Goal: Check status: Check status

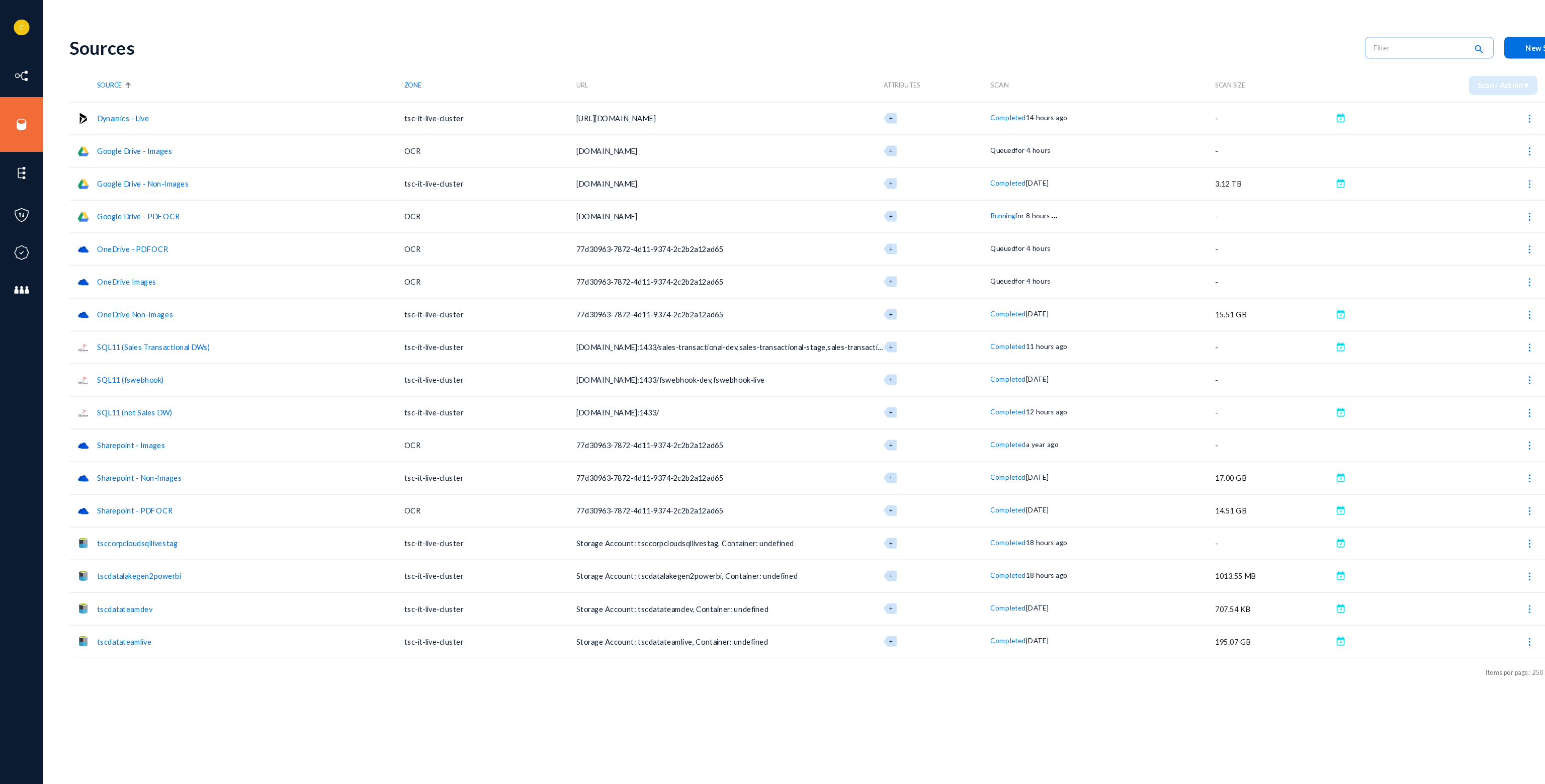
click at [1458, 424] on img at bounding box center [1459, 425] width 10 height 10
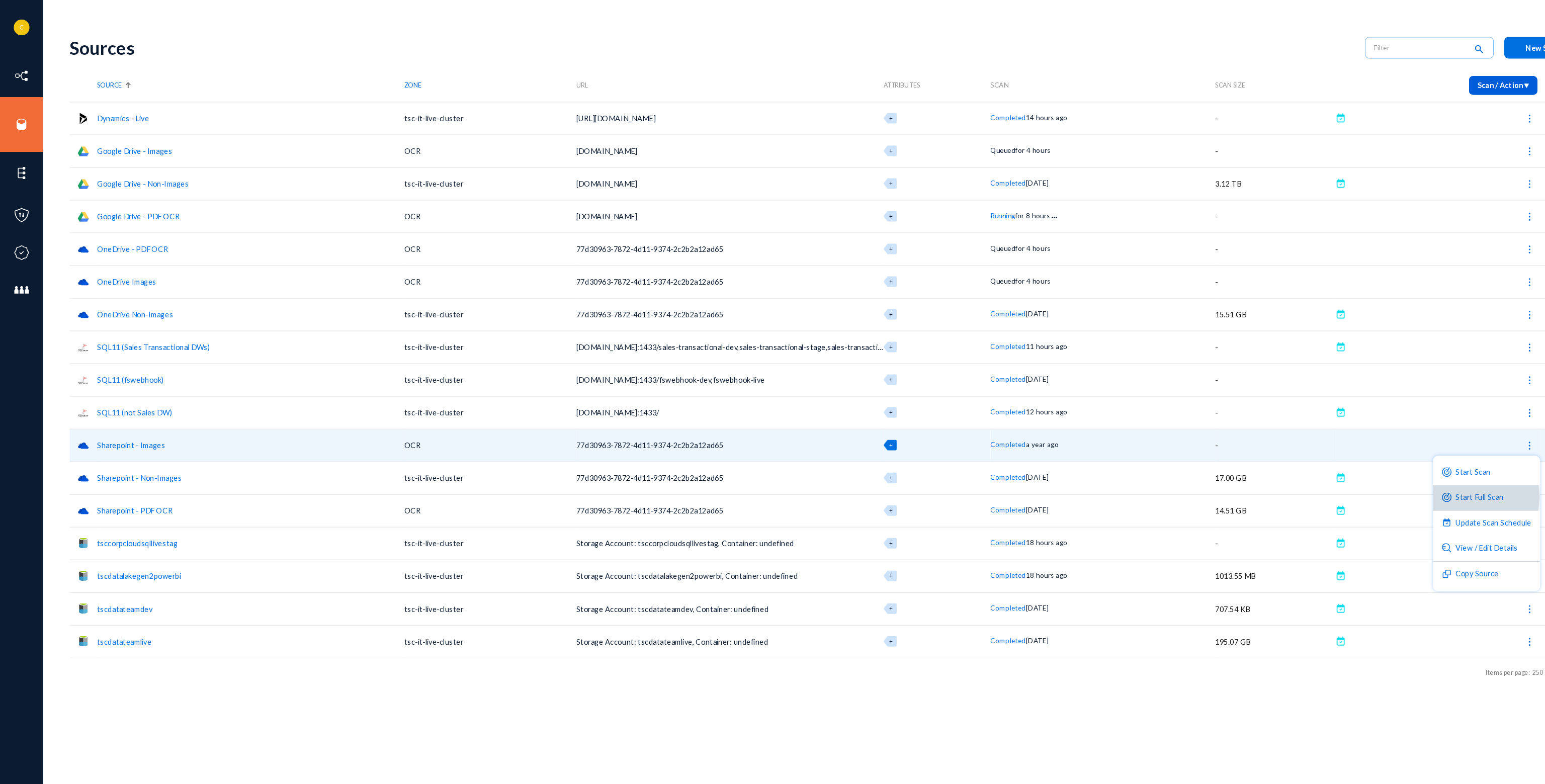
click at [1399, 474] on button "Start Full Scan" at bounding box center [1418, 474] width 102 height 24
checkbox input "false"
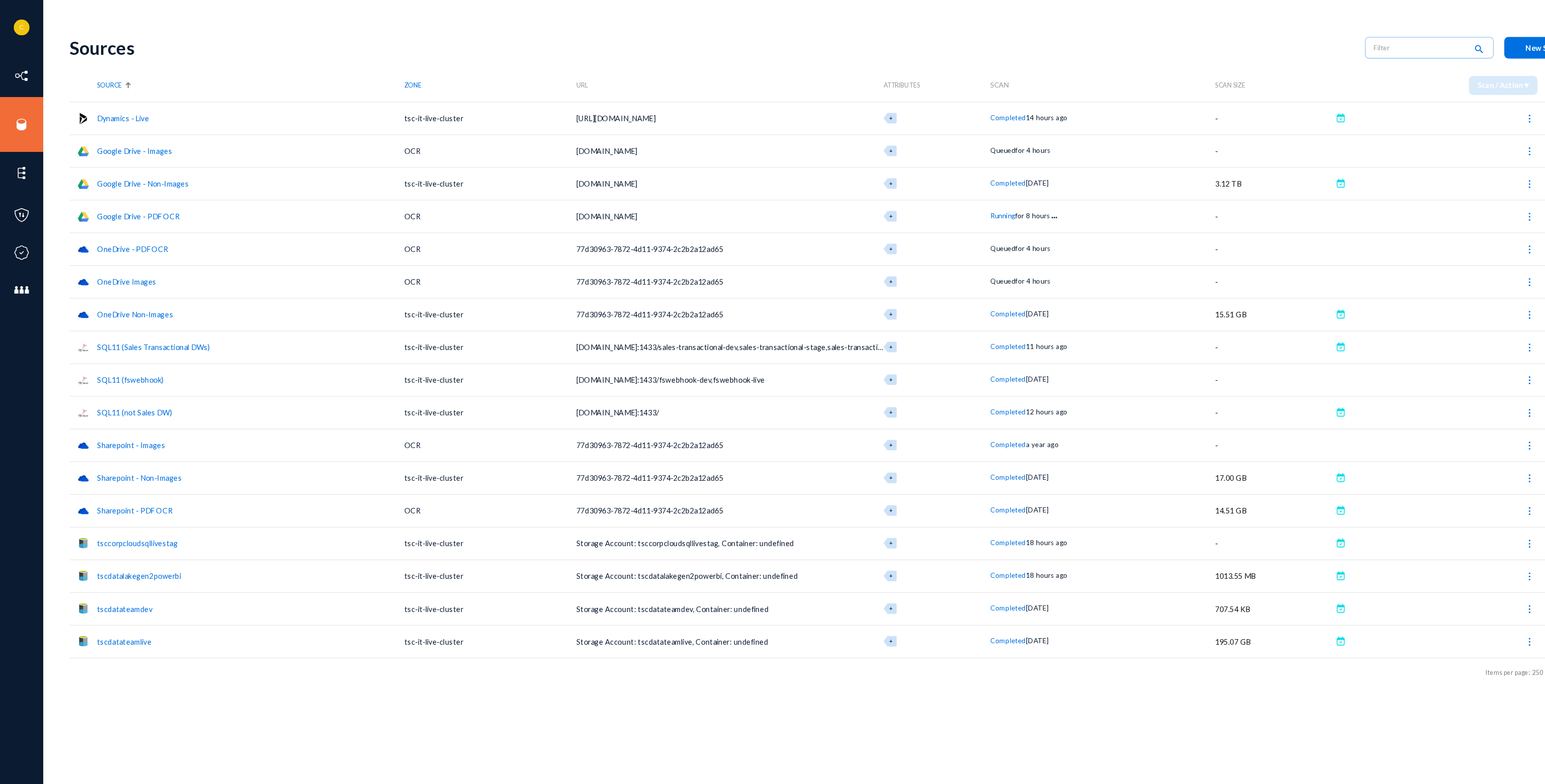
click at [107, 421] on link "Sharepoint - Images" at bounding box center [124, 425] width 65 height 9
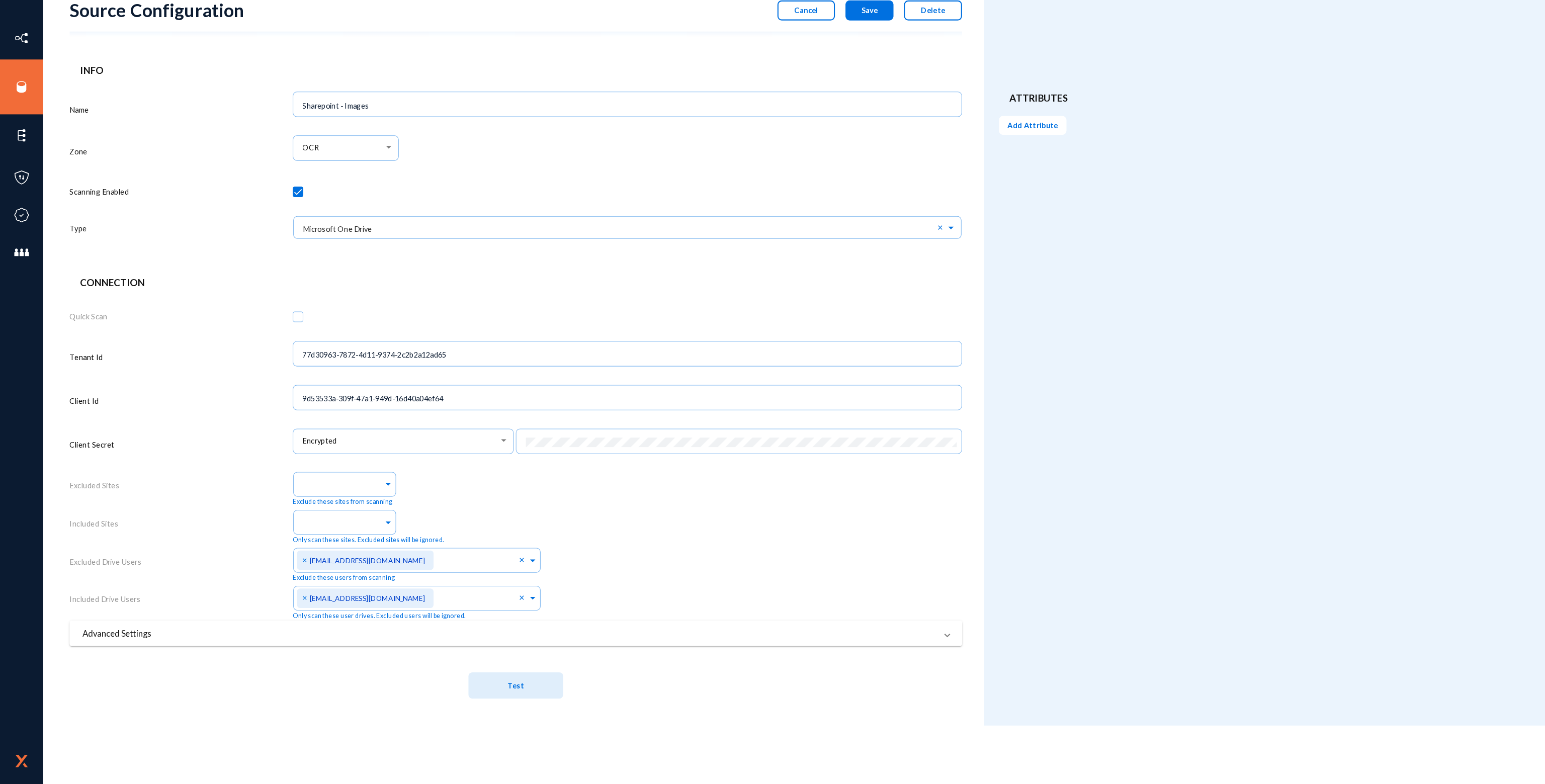
click at [504, 645] on mat-panel-title "Advanced Settings" at bounding box center [486, 639] width 815 height 12
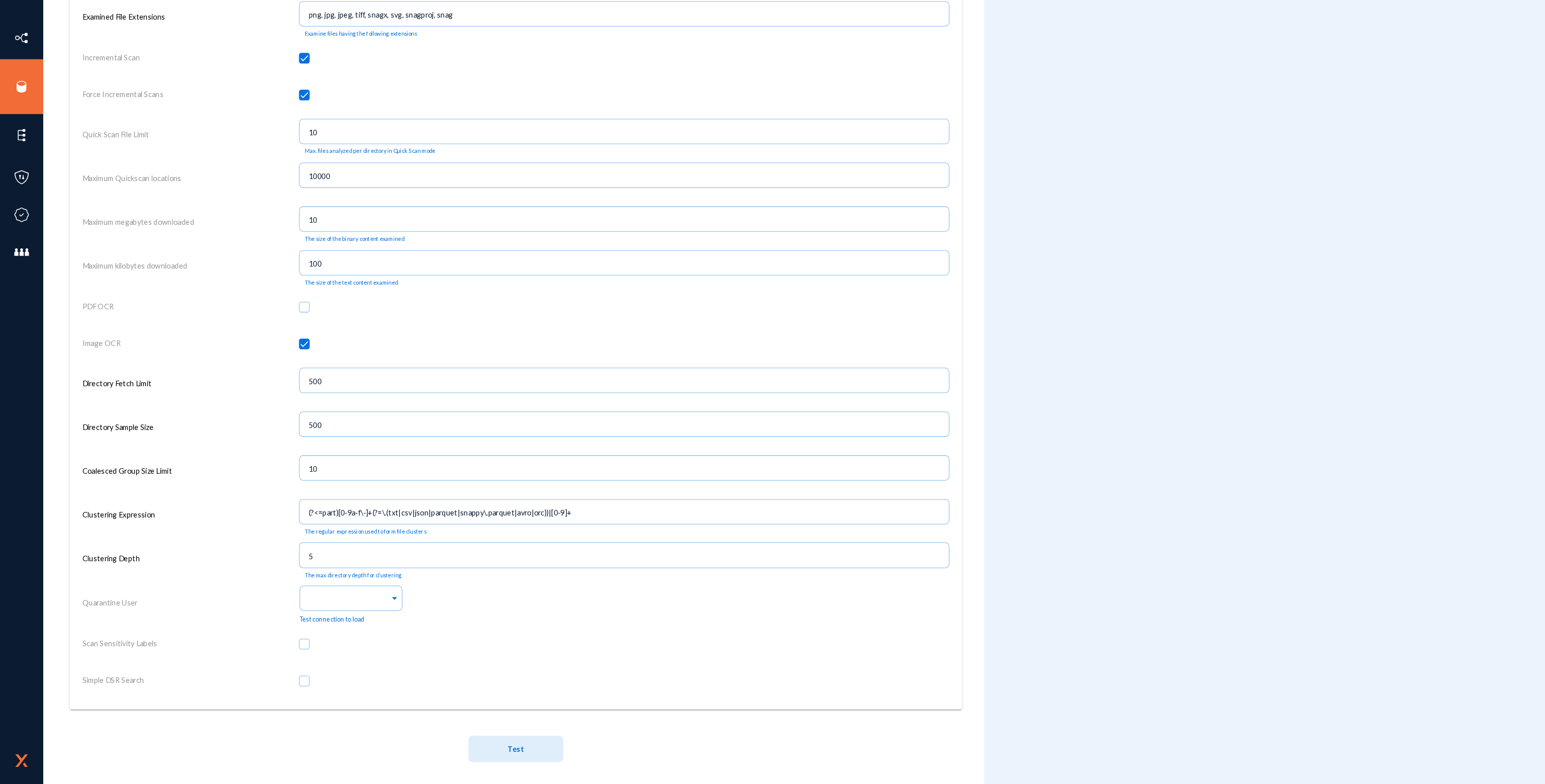
scroll to position [829, 0]
